Goal: Task Accomplishment & Management: Complete application form

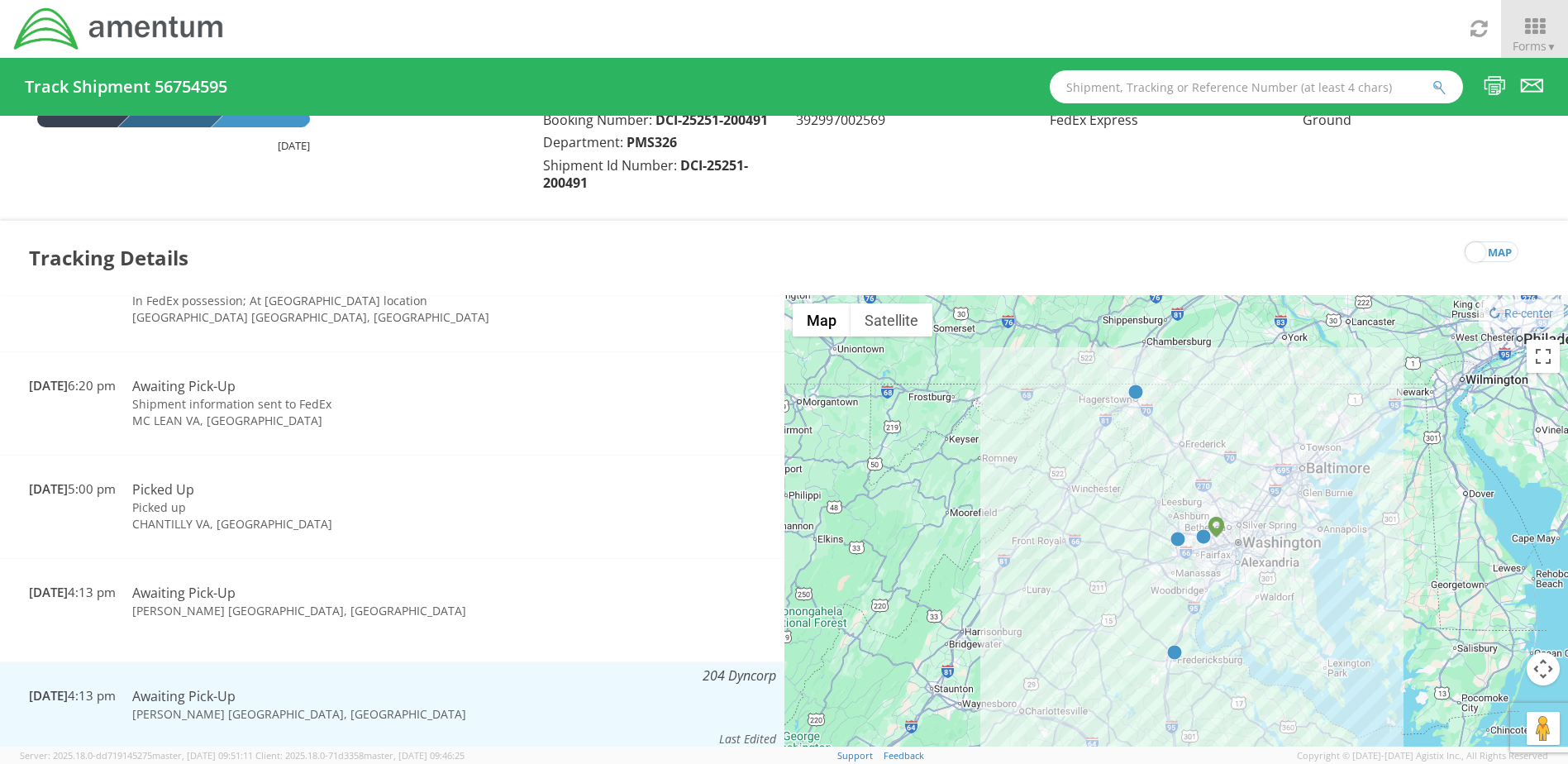
scroll to position [42, 0]
